Goal: Transaction & Acquisition: Purchase product/service

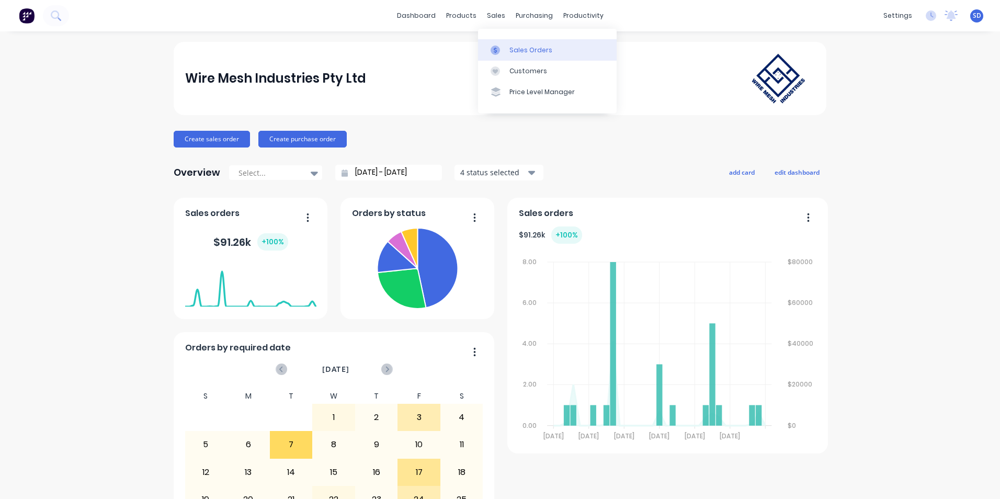
click at [507, 47] on link "Sales Orders" at bounding box center [547, 49] width 139 height 21
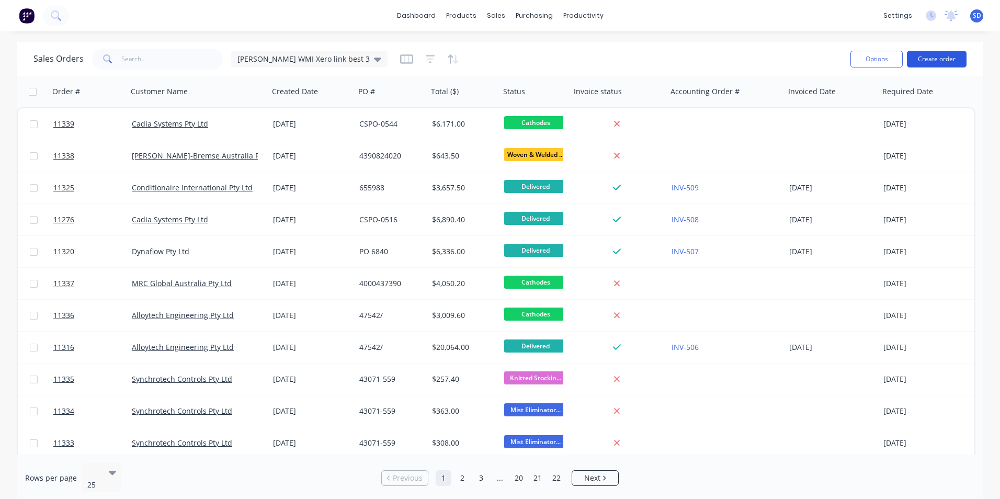
click at [921, 55] on button "Create order" at bounding box center [937, 59] width 60 height 17
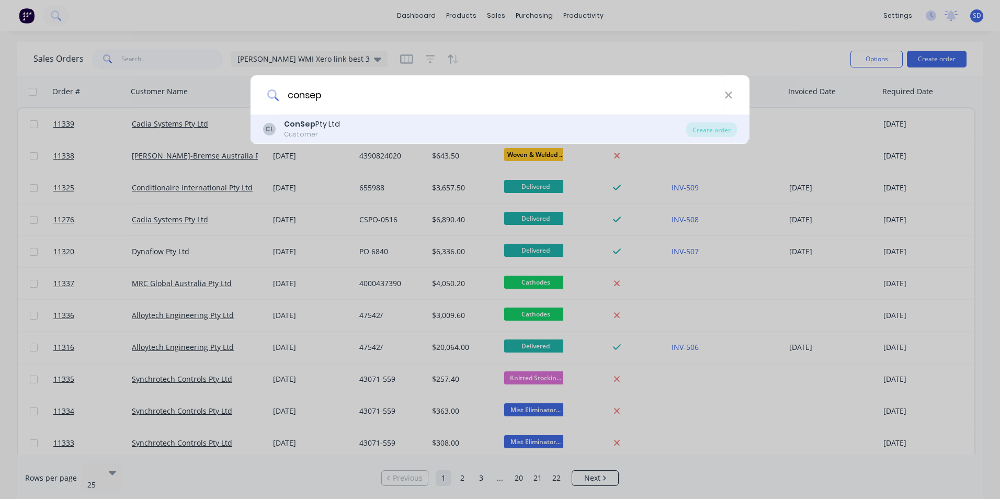
type input "consep"
click at [346, 126] on div "CL ConSep Pty Ltd Customer" at bounding box center [474, 129] width 423 height 20
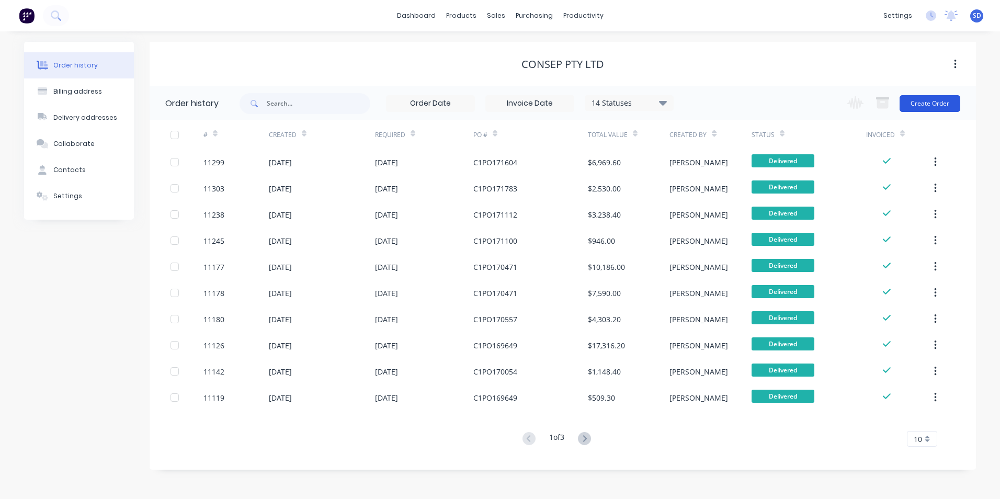
click at [942, 104] on button "Create Order" at bounding box center [930, 103] width 61 height 17
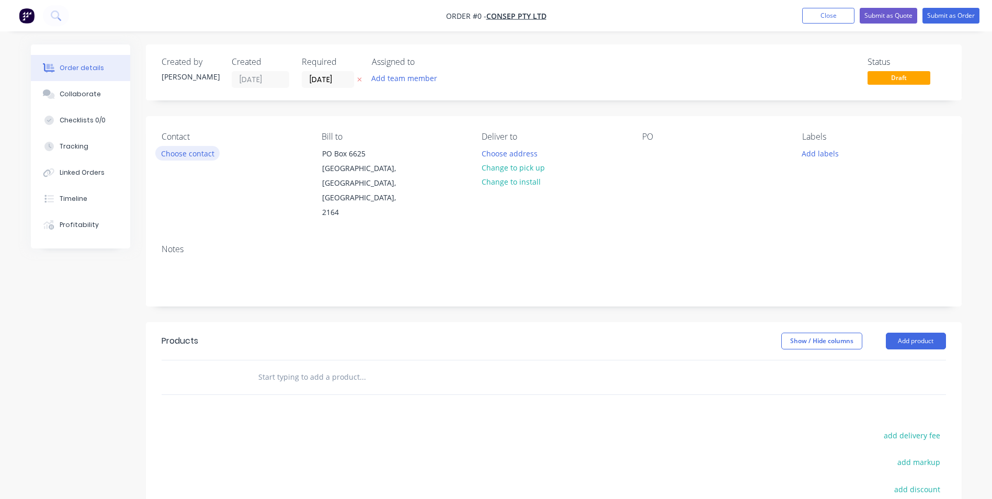
click at [184, 150] on button "Choose contact" at bounding box center [187, 153] width 64 height 14
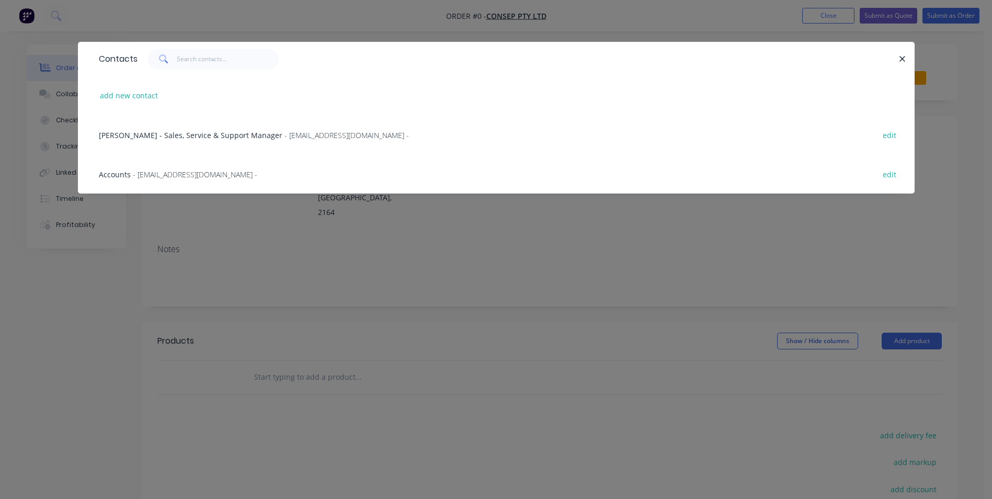
click at [210, 172] on span "- [EMAIL_ADDRESS][DOMAIN_NAME] -" at bounding box center [195, 174] width 125 height 10
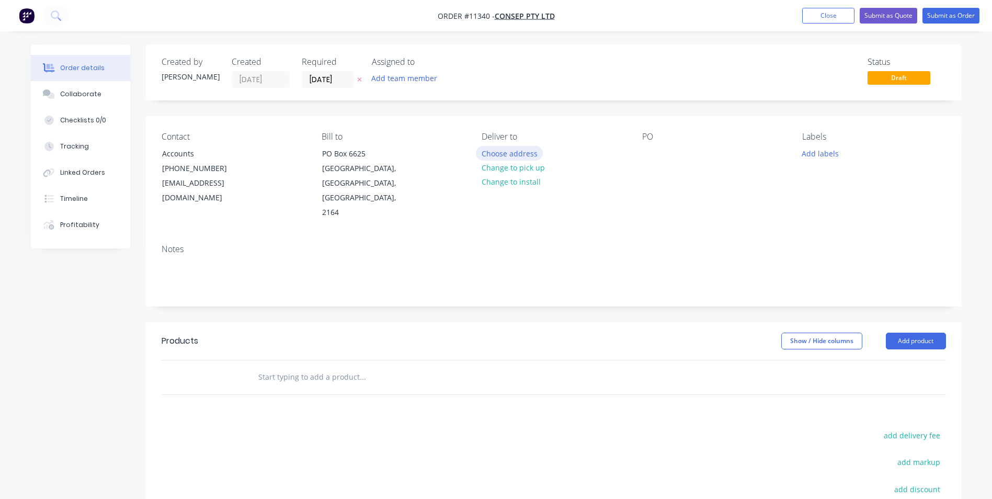
click at [523, 150] on button "Choose address" at bounding box center [509, 153] width 67 height 14
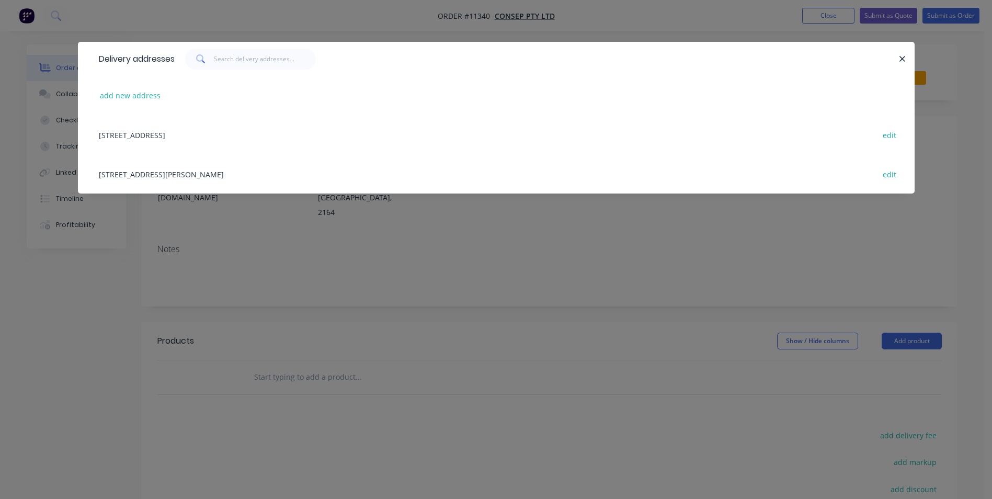
click at [193, 173] on div "[STREET_ADDRESS][PERSON_NAME] edit" at bounding box center [497, 173] width 806 height 39
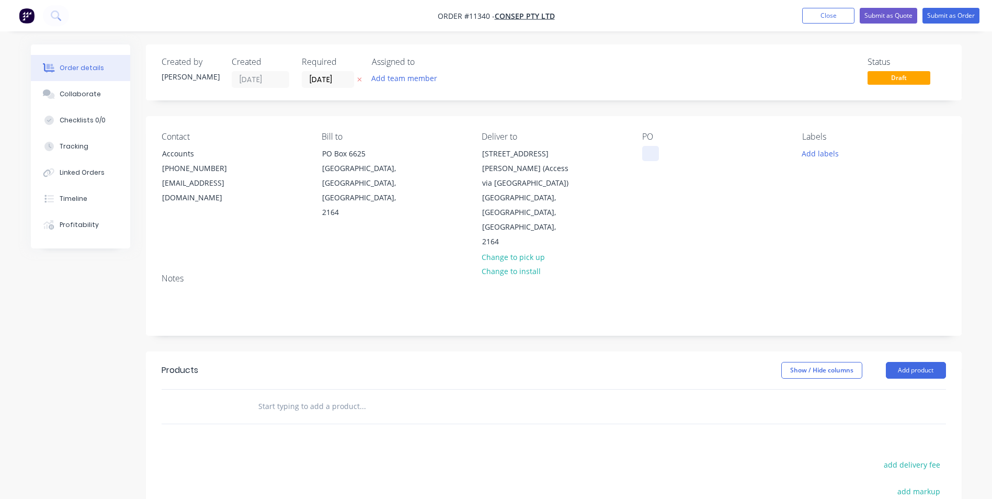
click at [643, 149] on div at bounding box center [650, 153] width 17 height 15
click at [327, 396] on input "text" at bounding box center [362, 406] width 209 height 21
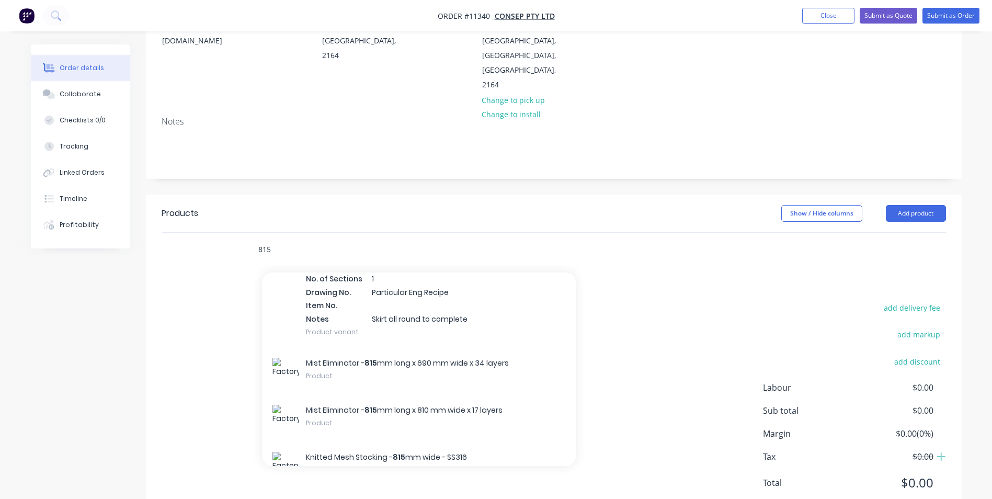
scroll to position [231, 0]
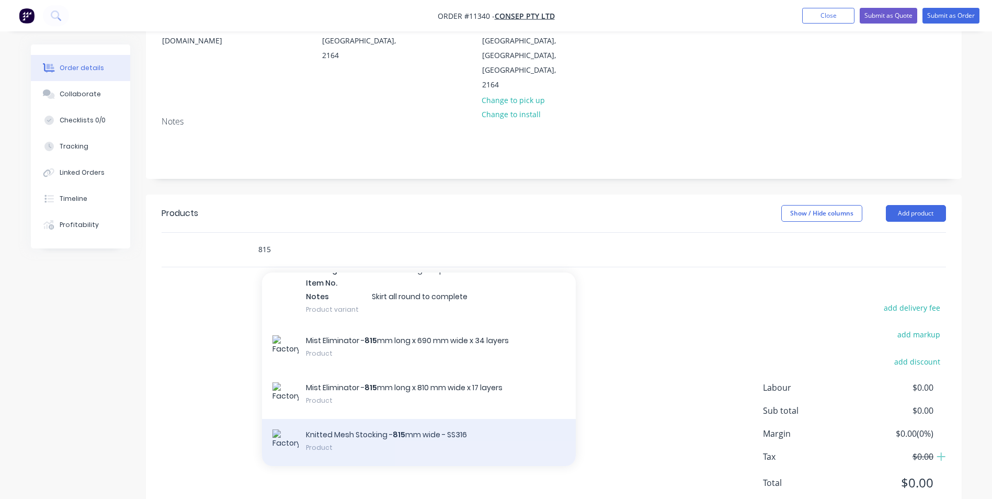
type input "815"
click at [459, 419] on div "Knitted Mesh Stocking - 815 mm wide - SS316 Product" at bounding box center [419, 442] width 314 height 47
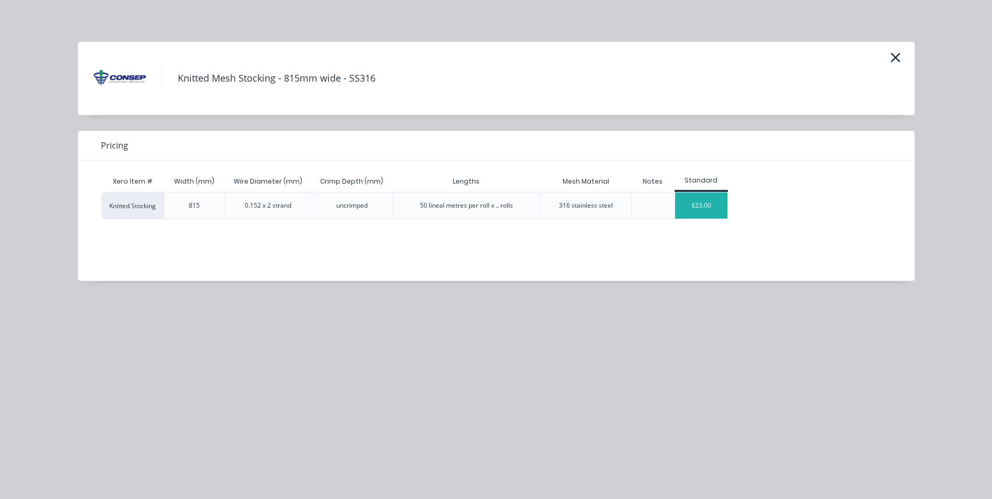
click at [704, 205] on div "$23.00" at bounding box center [701, 206] width 52 height 26
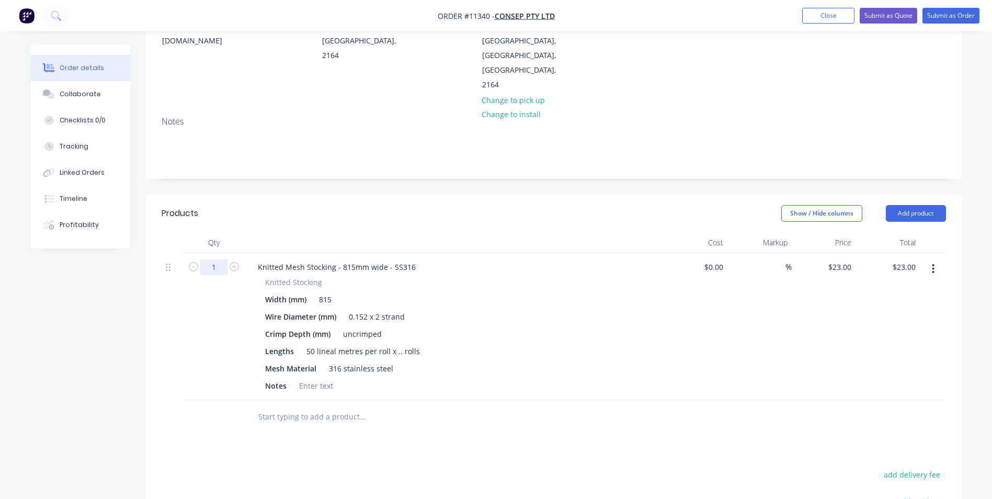
click at [225, 259] on input "1" at bounding box center [213, 267] width 27 height 16
type input "200"
type input "$4,600.00"
click at [528, 309] on div "Wire Diameter (mm) 0.152 x 2 strand" at bounding box center [452, 316] width 383 height 15
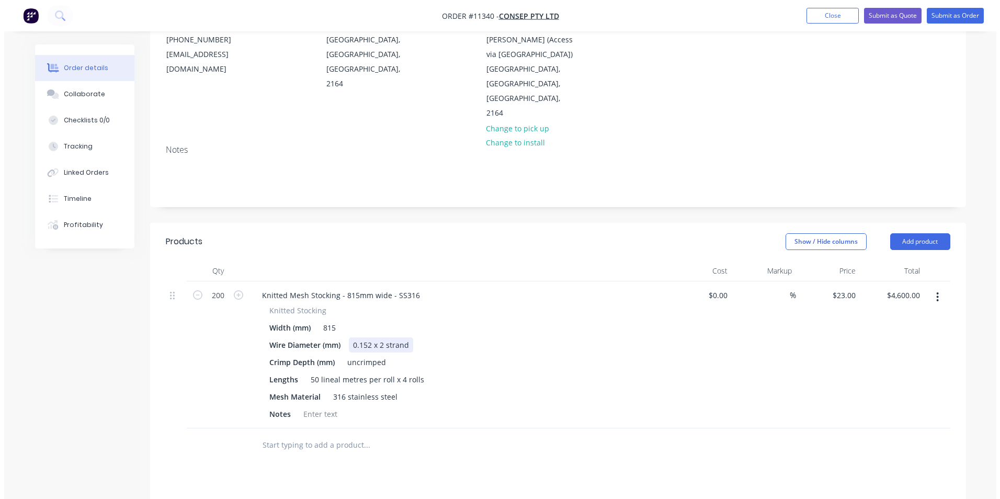
scroll to position [0, 0]
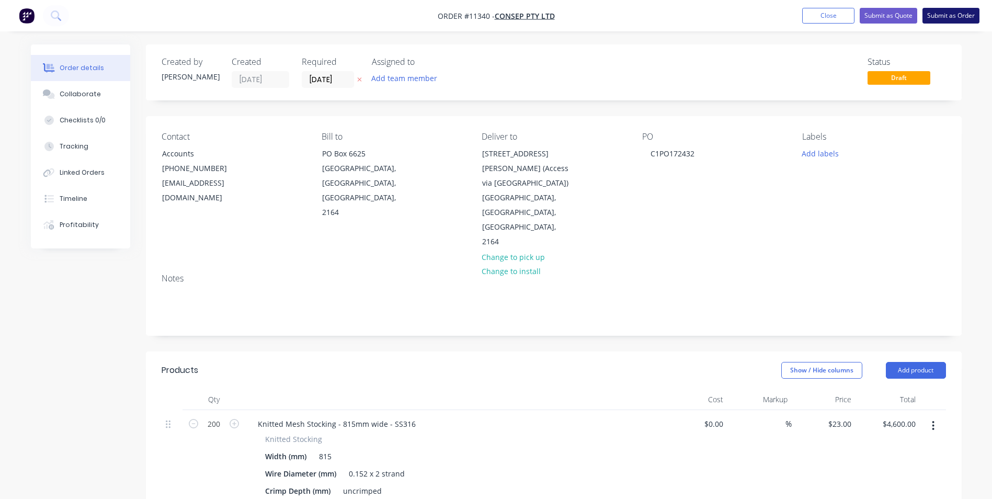
click at [967, 13] on button "Submit as Order" at bounding box center [951, 16] width 57 height 16
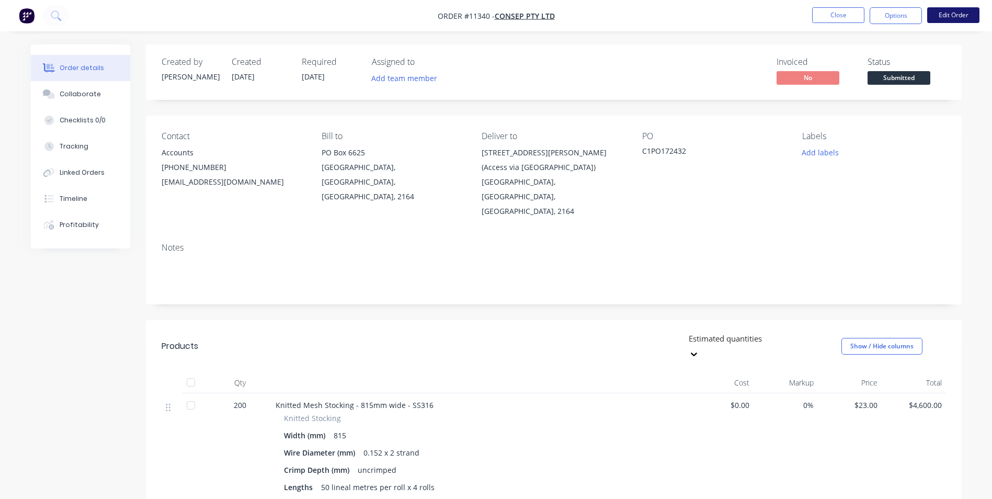
click at [967, 8] on button "Edit Order" at bounding box center [954, 15] width 52 height 16
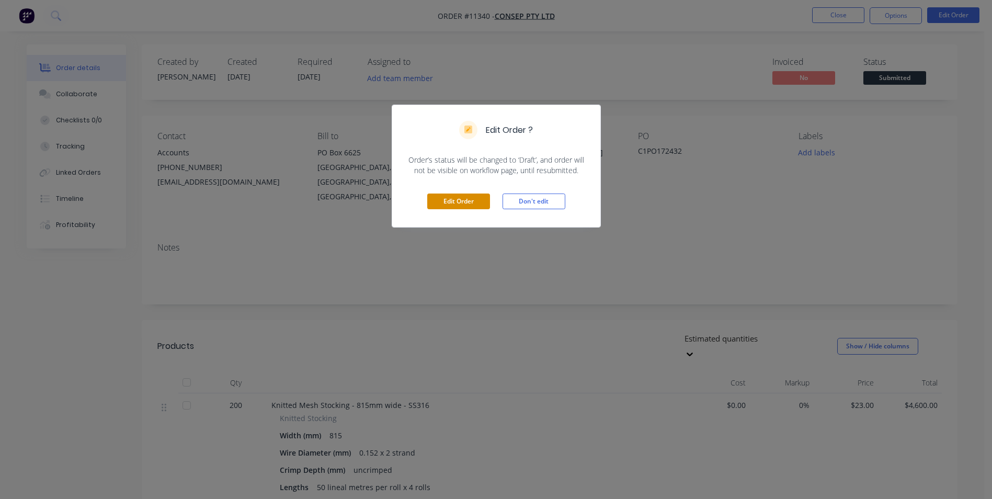
click at [468, 196] on button "Edit Order" at bounding box center [458, 202] width 63 height 16
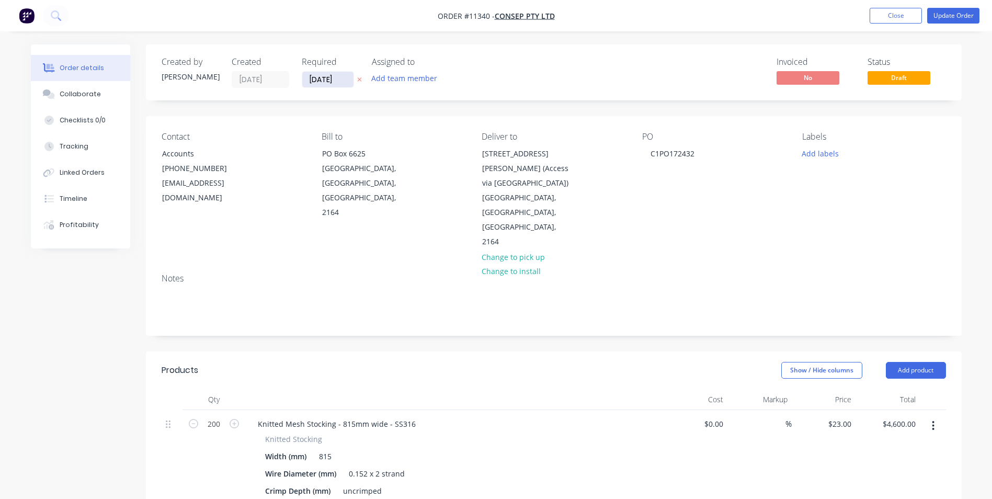
click at [320, 80] on input "[DATE]" at bounding box center [327, 80] width 51 height 16
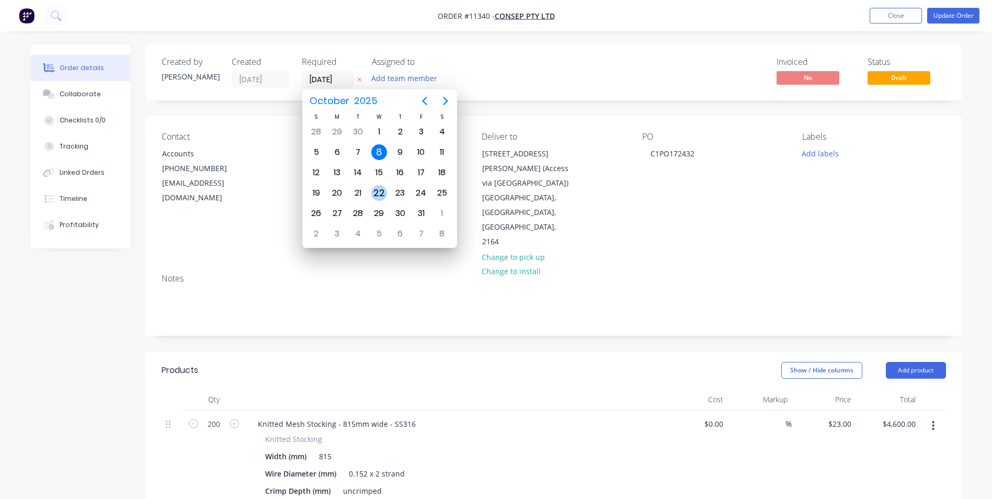
click at [380, 191] on div "22" at bounding box center [379, 193] width 16 height 16
type input "[DATE]"
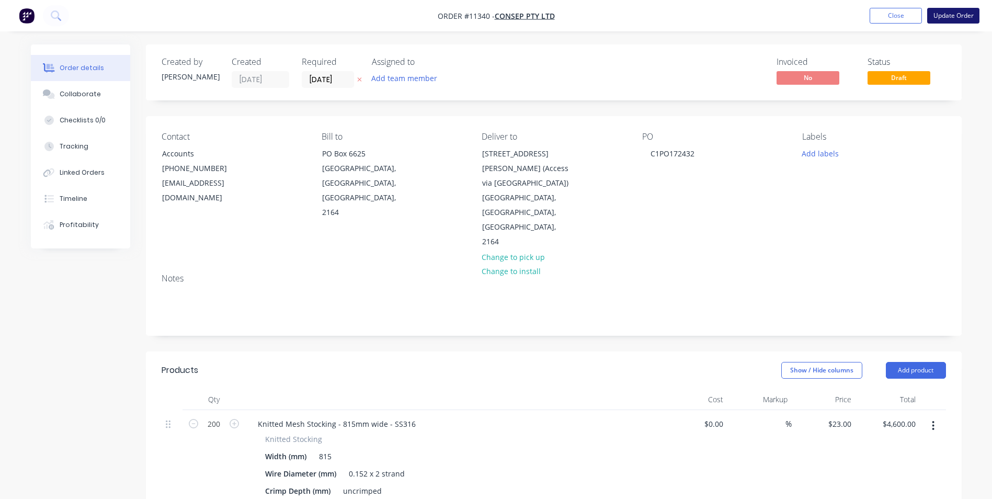
click at [971, 21] on button "Update Order" at bounding box center [954, 16] width 52 height 16
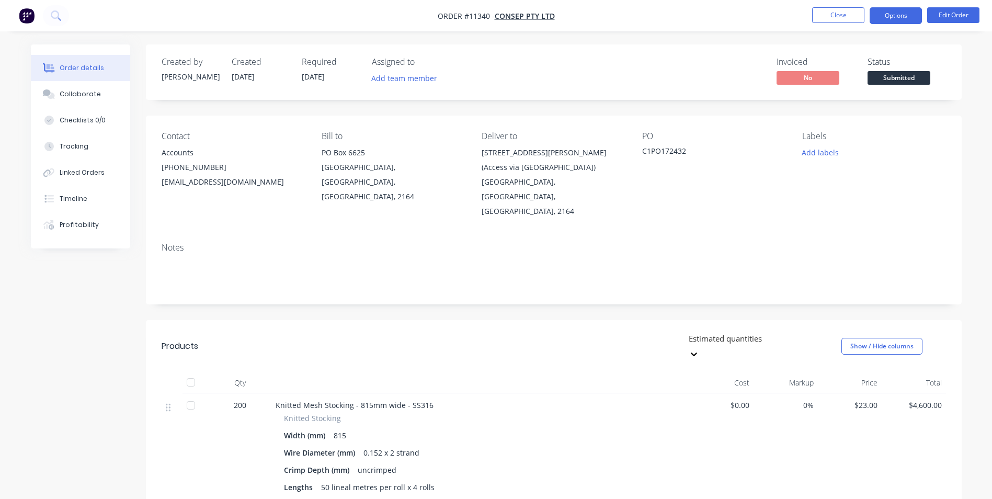
click at [906, 22] on button "Options" at bounding box center [896, 15] width 52 height 17
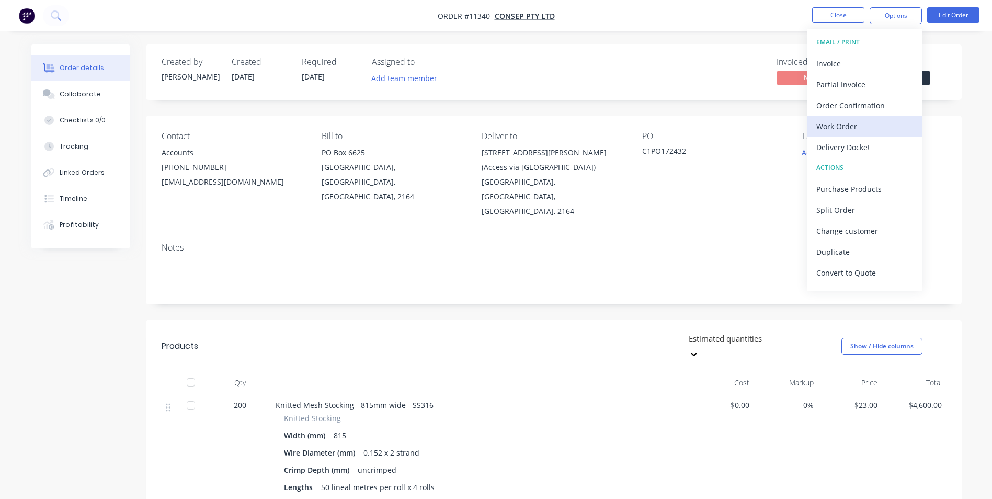
click at [859, 132] on div "Work Order" at bounding box center [865, 126] width 96 height 15
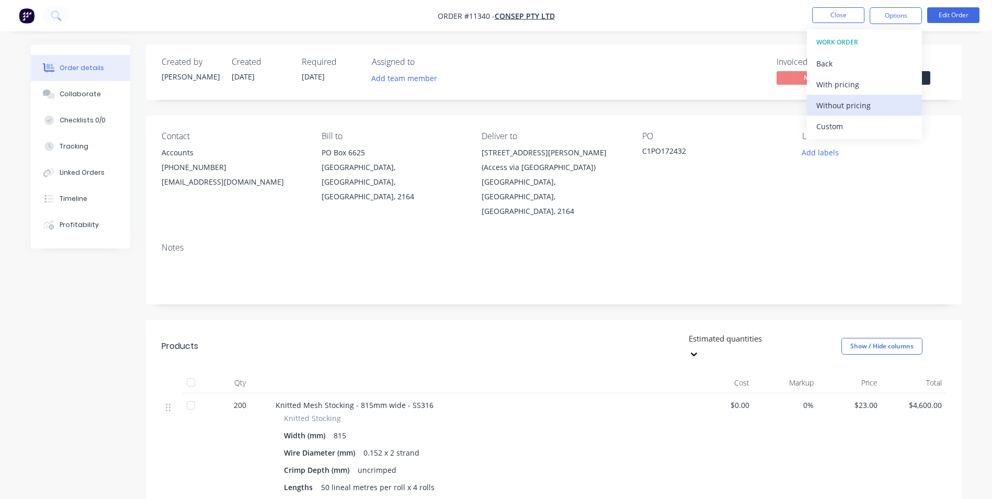
click at [843, 106] on div "Without pricing" at bounding box center [865, 105] width 96 height 15
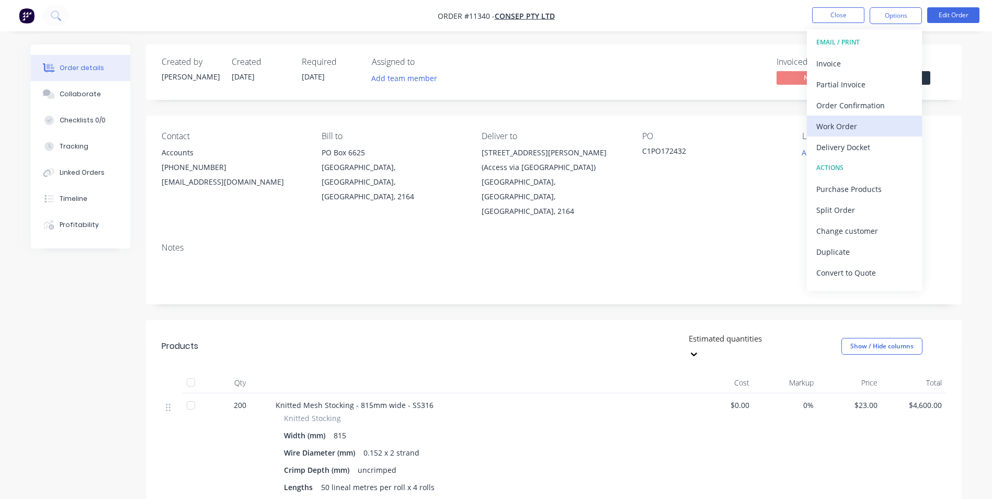
click at [875, 130] on div "Work Order" at bounding box center [865, 126] width 96 height 15
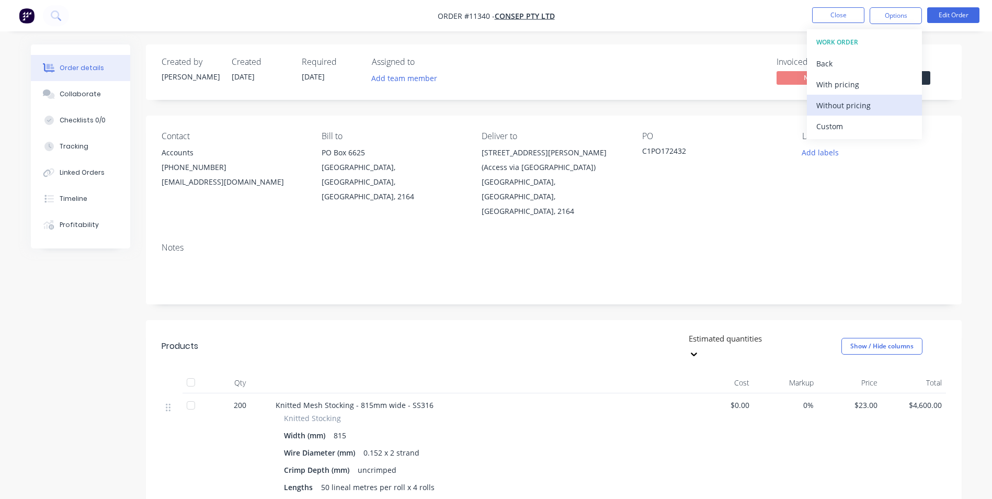
click at [876, 104] on div "Without pricing" at bounding box center [865, 105] width 96 height 15
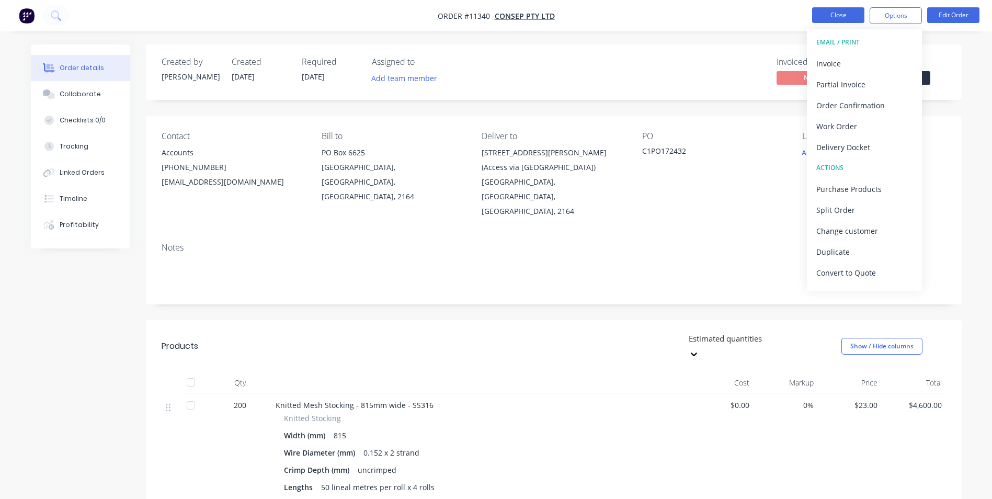
click at [827, 18] on button "Close" at bounding box center [838, 15] width 52 height 16
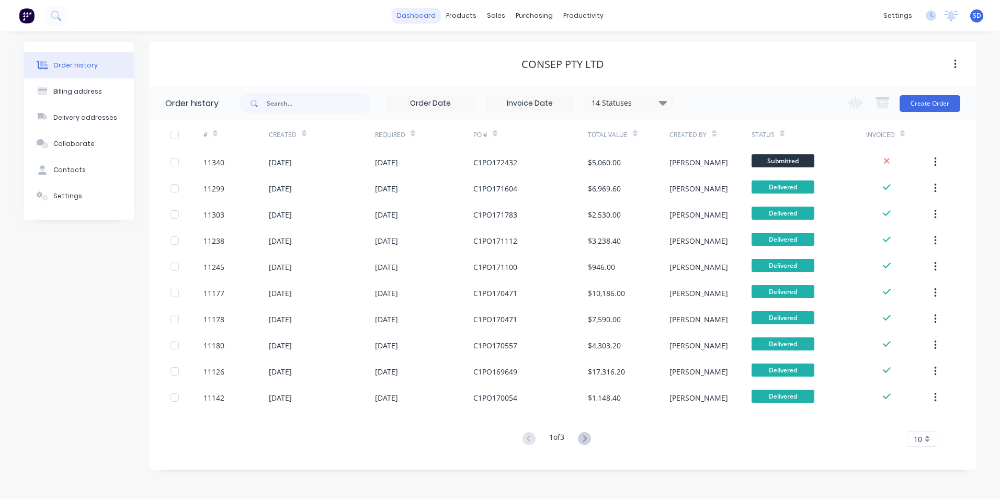
click at [423, 15] on link "dashboard" at bounding box center [416, 16] width 49 height 16
